Goal: Communication & Community: Answer question/provide support

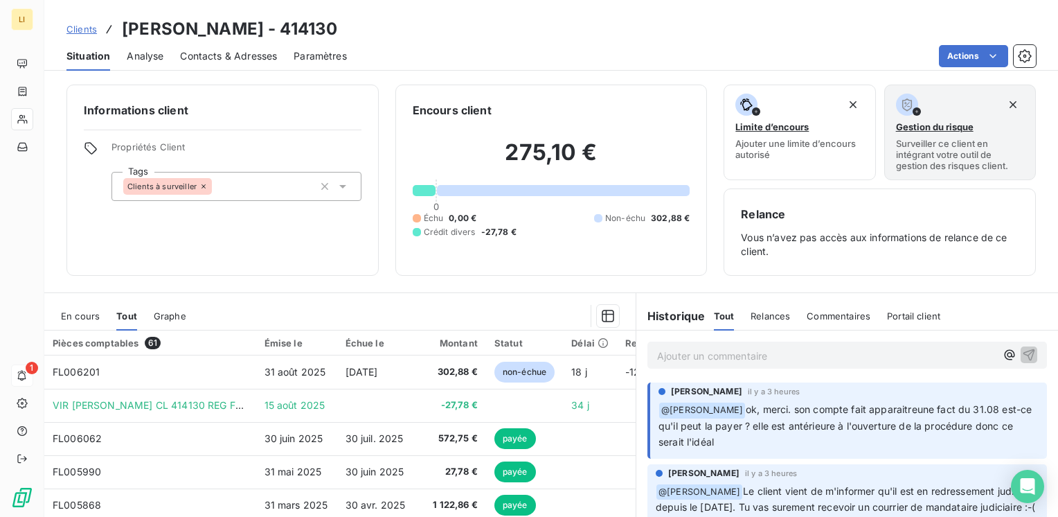
click at [33, 366] on div "1" at bounding box center [22, 375] width 22 height 22
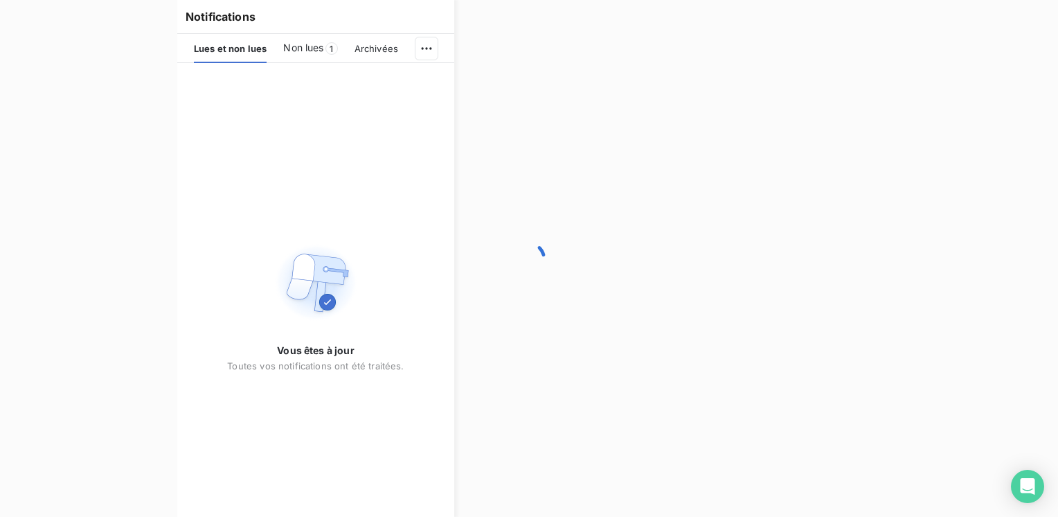
click at [39, 366] on div at bounding box center [529, 258] width 1058 height 517
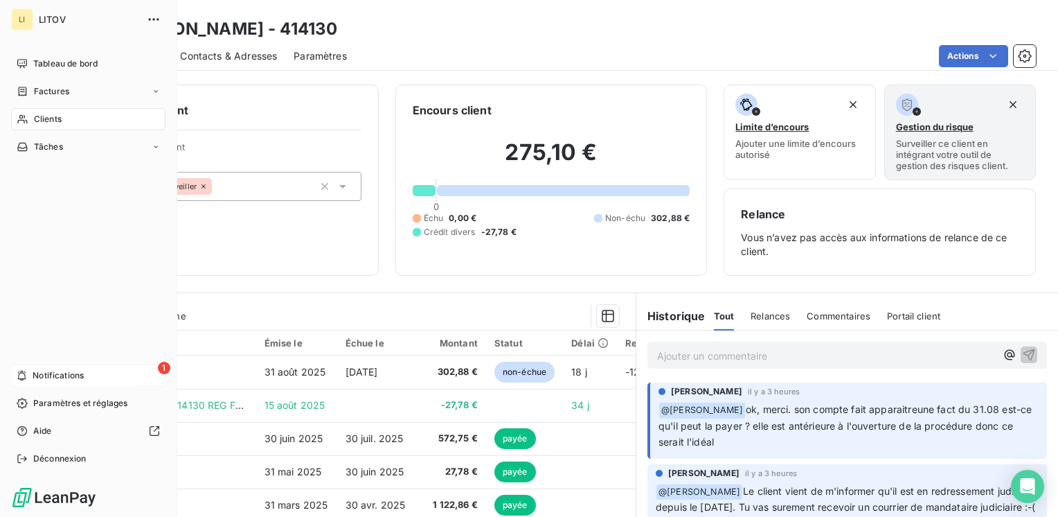
click at [28, 373] on div "1 Notifications" at bounding box center [88, 375] width 154 height 22
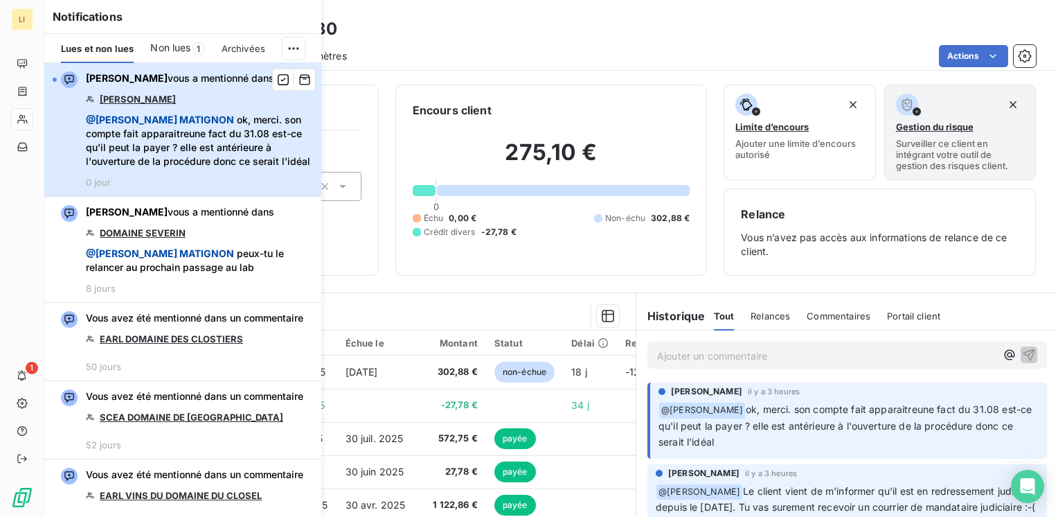
click at [249, 159] on span "@ [PERSON_NAME] ok, merci. son compte fait apparaitreune fact du 31.08 est-ce q…" at bounding box center [199, 140] width 227 height 55
